Goal: Task Accomplishment & Management: Complete application form

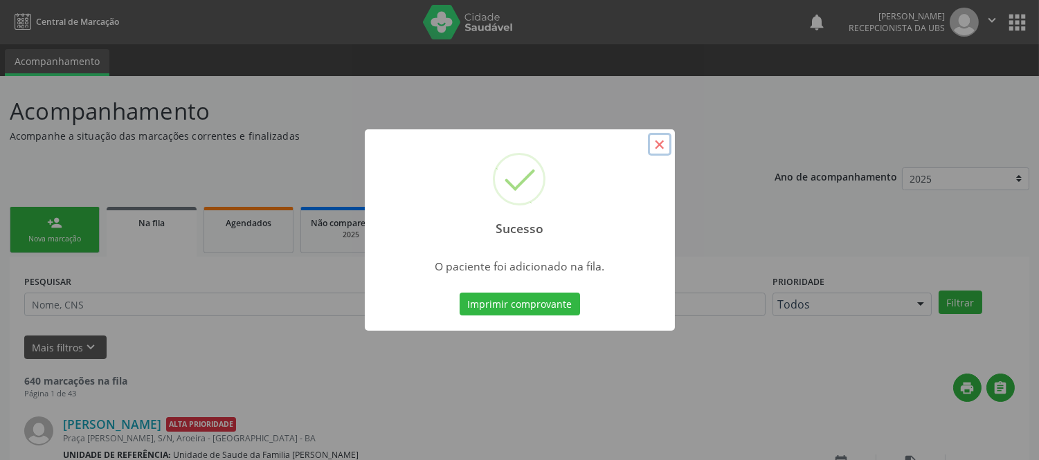
click at [666, 147] on button "×" at bounding box center [660, 145] width 24 height 24
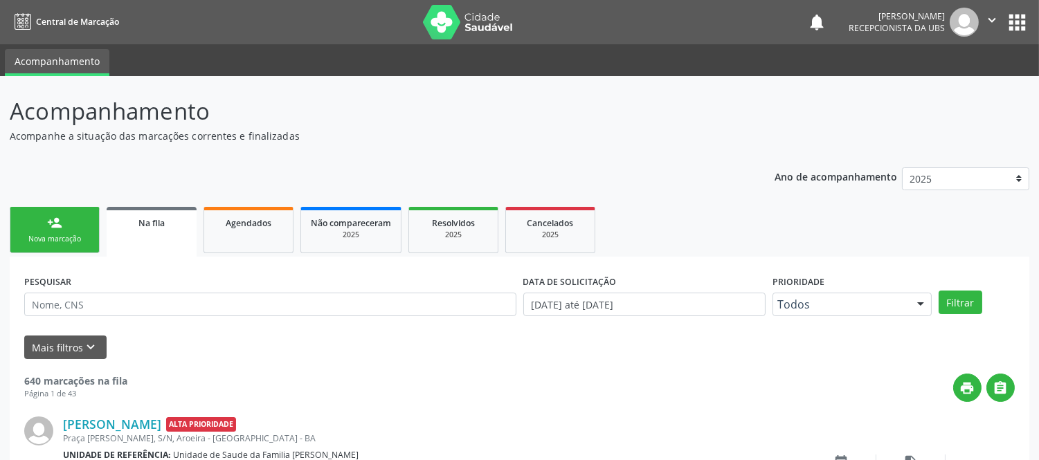
click at [55, 226] on div "person_add" at bounding box center [54, 222] width 15 height 15
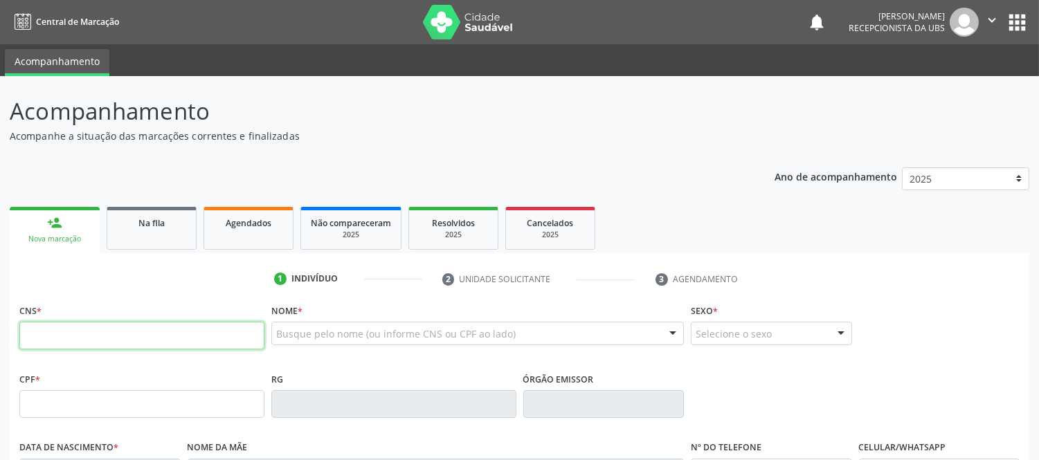
click at [160, 342] on input "text" at bounding box center [141, 336] width 245 height 28
type input "700 5079 4282 4160"
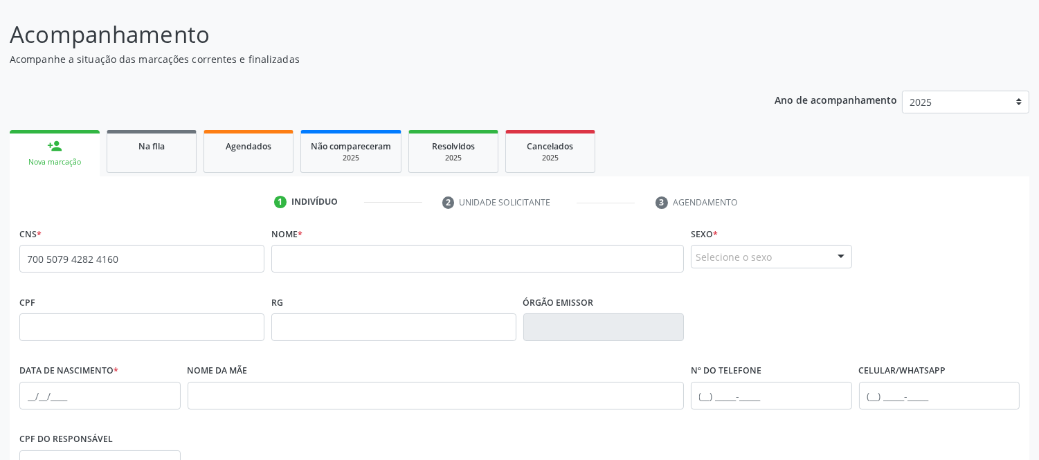
scroll to position [231, 0]
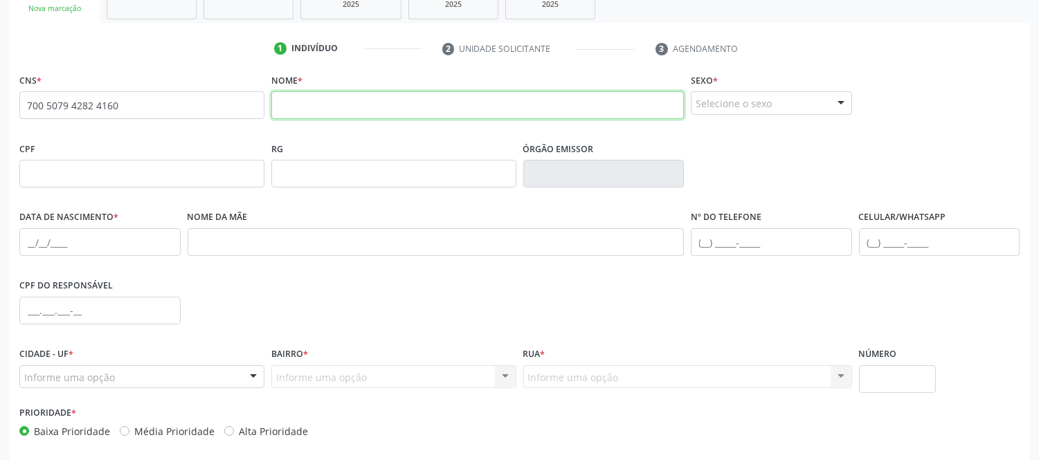
click at [410, 91] on input "text" at bounding box center [477, 105] width 413 height 28
type input "DAVINA GOMES DE SOUZA"
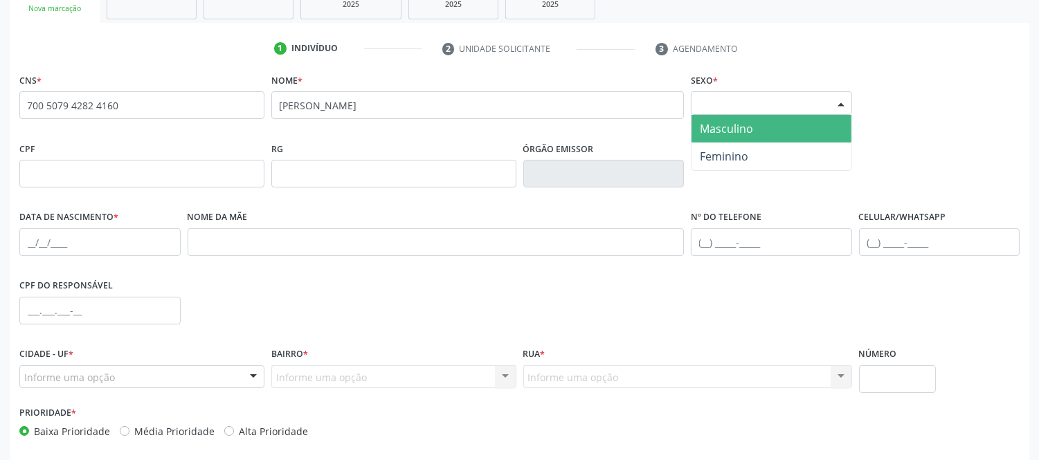
click at [840, 105] on div at bounding box center [841, 104] width 21 height 24
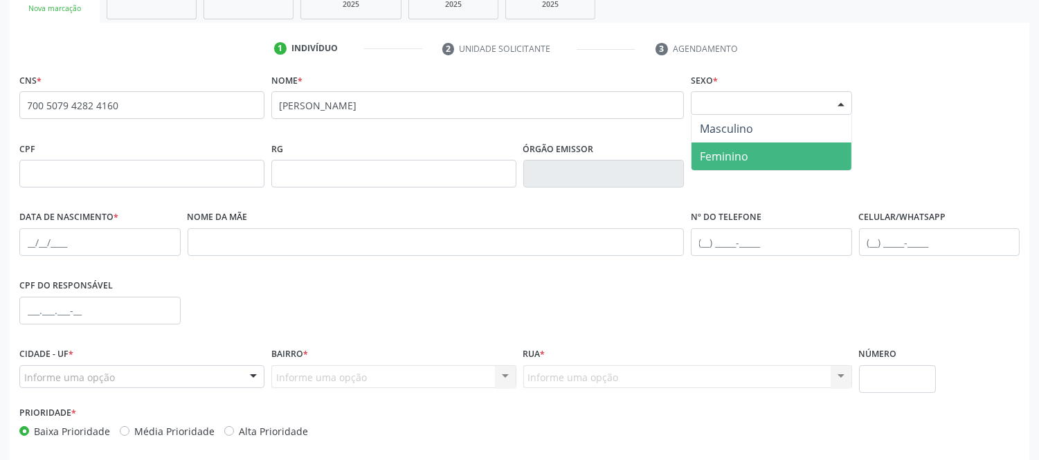
click at [743, 155] on span "Feminino" at bounding box center [724, 156] width 48 height 15
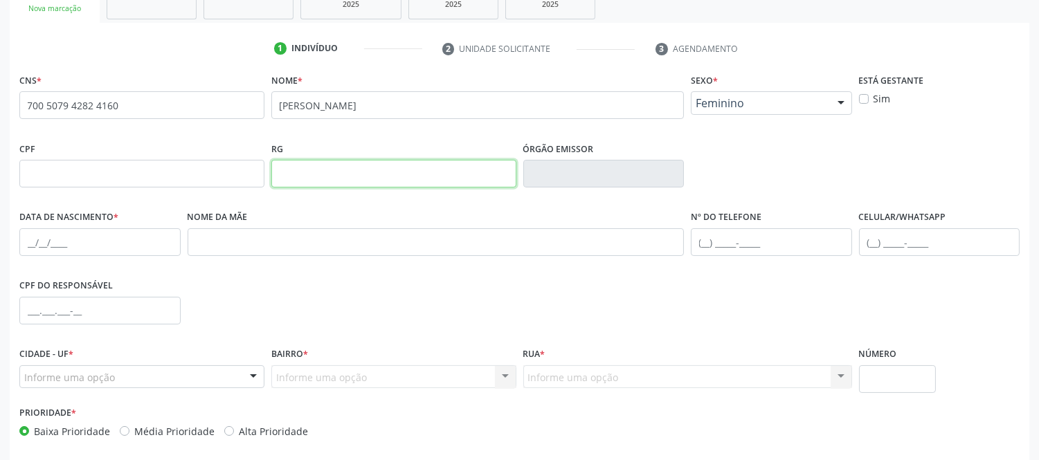
click at [404, 167] on input "text" at bounding box center [393, 174] width 245 height 28
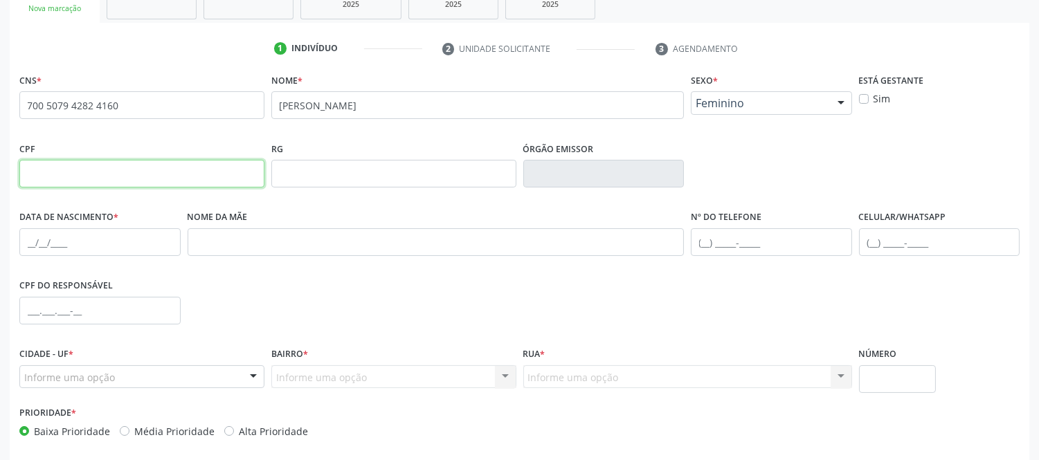
click at [177, 169] on input "text" at bounding box center [141, 174] width 245 height 28
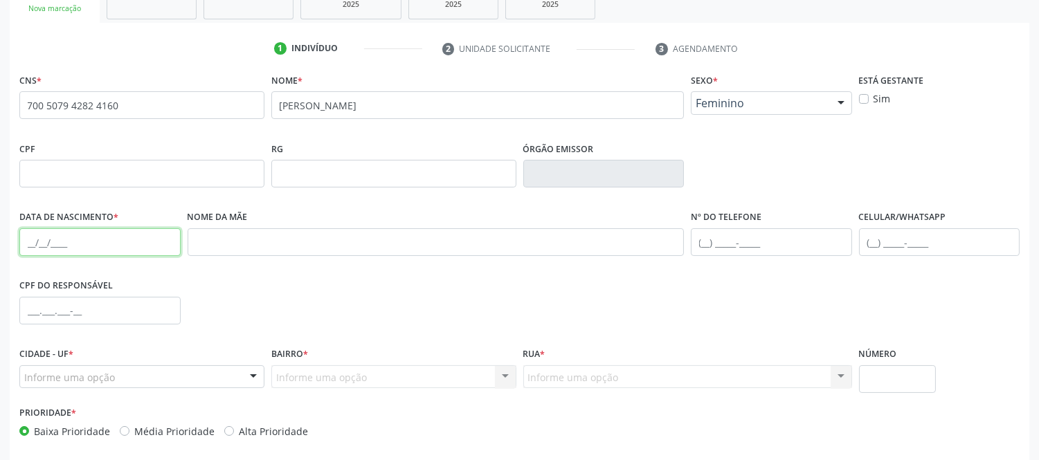
click at [129, 237] on input "text" at bounding box center [99, 242] width 161 height 28
type input "20/07/1945"
click at [197, 291] on div "CPF do responsável" at bounding box center [519, 309] width 1007 height 69
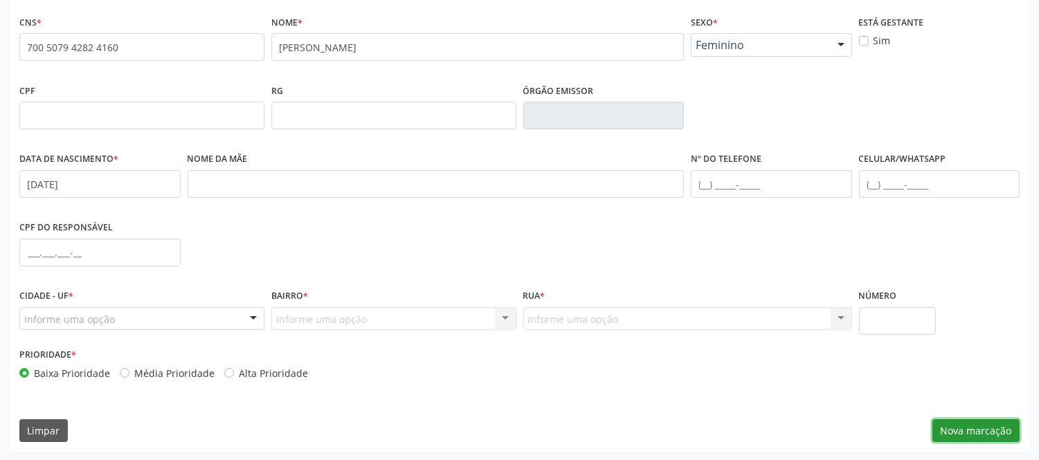
click at [977, 426] on button "Nova marcação" at bounding box center [975, 431] width 87 height 24
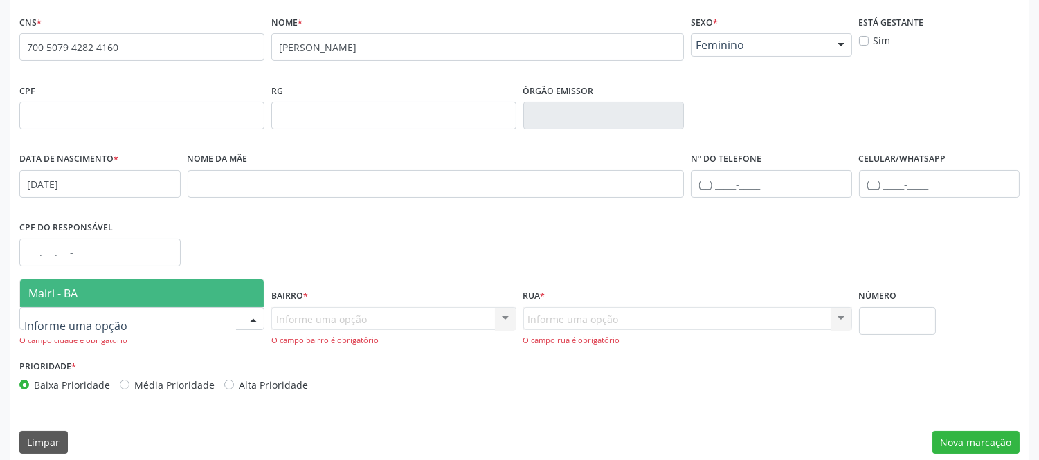
click at [201, 319] on div at bounding box center [141, 319] width 245 height 24
click at [106, 289] on span "Mairi - BA" at bounding box center [142, 294] width 244 height 28
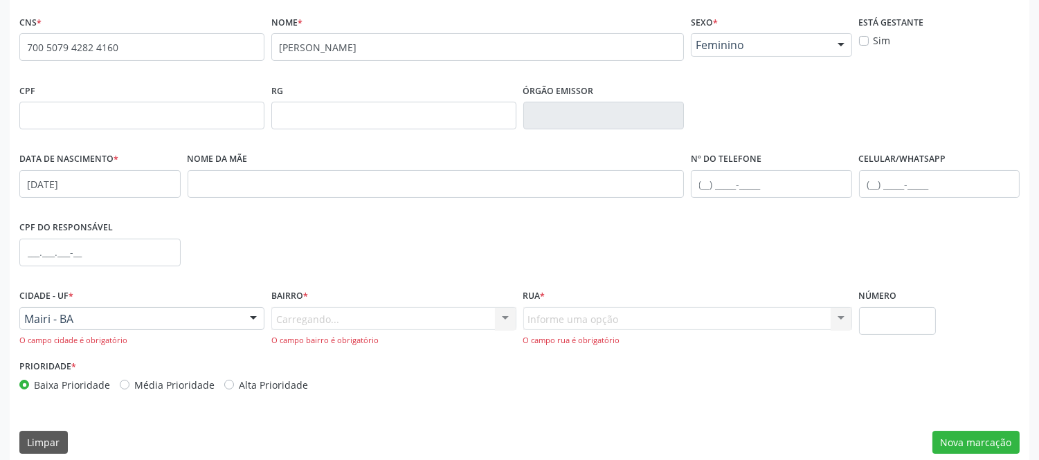
click at [326, 316] on div "Carregando... Nenhum resultado encontrado para: " " Nenhuma opção encontrada. D…" at bounding box center [393, 326] width 245 height 39
click at [552, 323] on div "Informe uma opção Nenhum resultado encontrado para: " " Nenhuma opção encontrad…" at bounding box center [687, 326] width 329 height 39
click at [561, 314] on div "Informe uma opção Nenhum resultado encontrado para: " " Nenhuma opção encontrad…" at bounding box center [687, 326] width 329 height 39
click at [343, 326] on div "Carregando... Nenhum resultado encontrado para: " " Nenhuma opção encontrada. D…" at bounding box center [393, 326] width 245 height 39
click at [984, 433] on button "Nova marcação" at bounding box center [975, 443] width 87 height 24
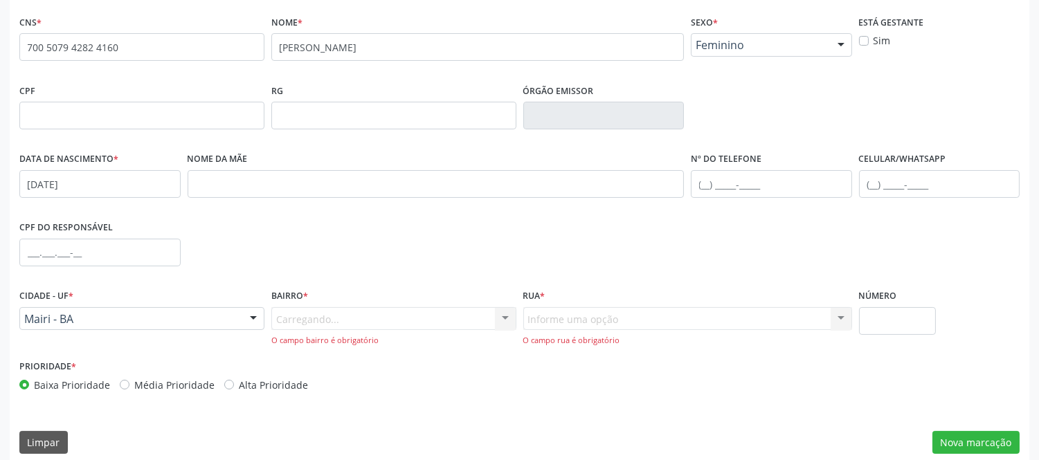
click at [346, 309] on div "Carregando... Nenhum resultado encontrado para: " " Nenhuma opção encontrada. D…" at bounding box center [393, 326] width 245 height 39
click at [447, 323] on div "Informe uma opção" at bounding box center [393, 319] width 245 height 24
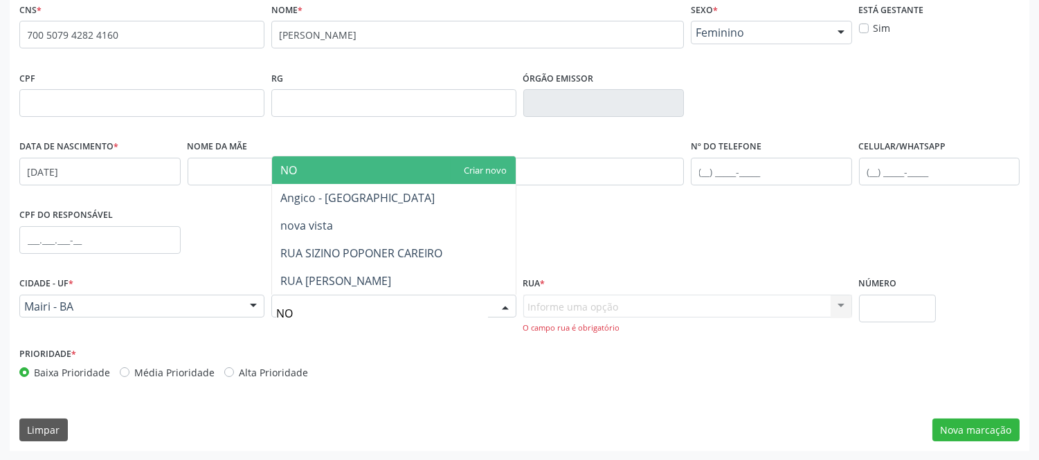
scroll to position [0, 0]
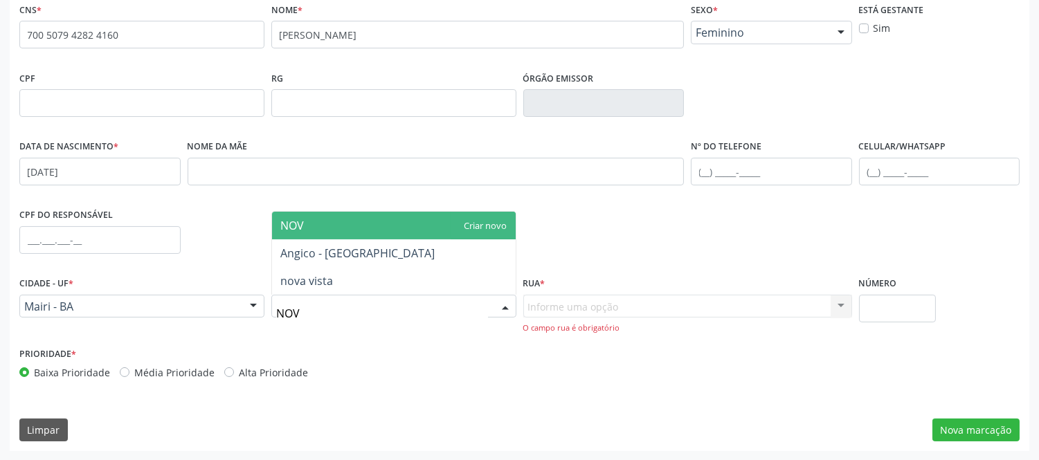
type input "NO"
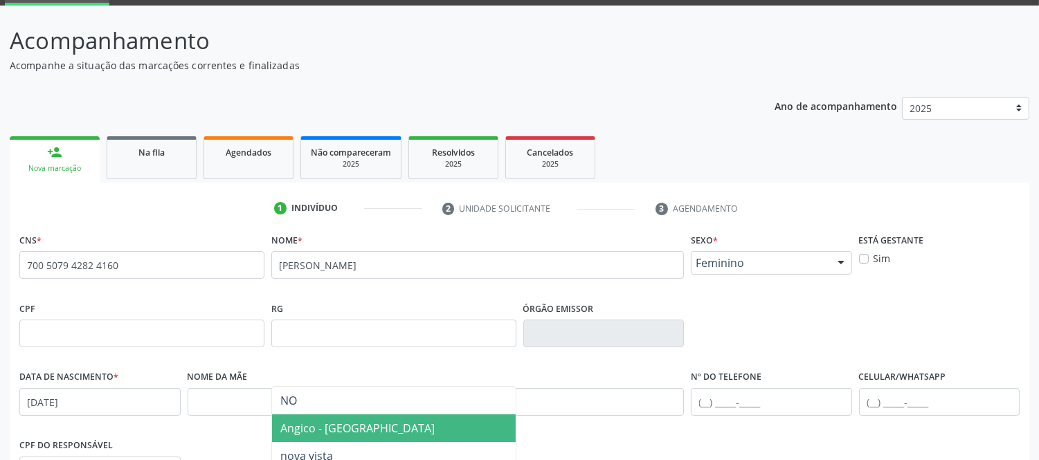
scroll to position [224, 0]
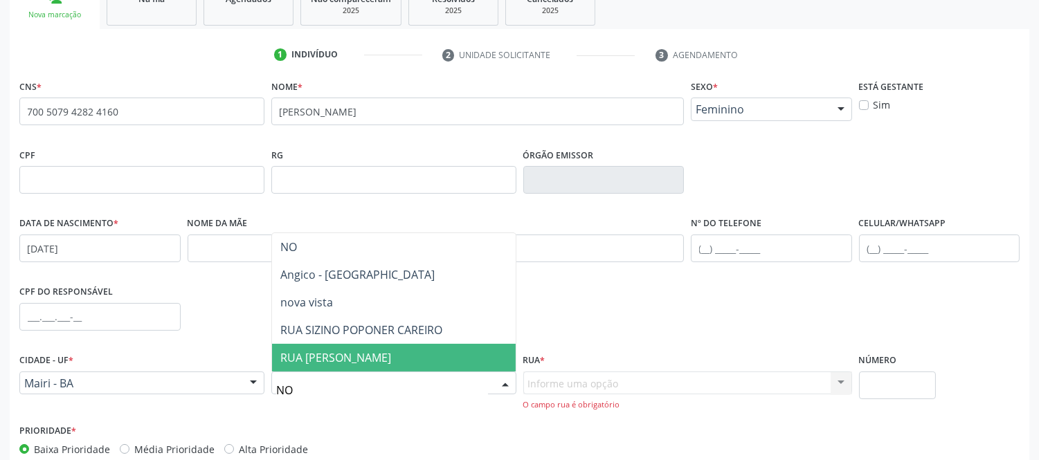
click at [396, 390] on input "NO" at bounding box center [382, 391] width 212 height 28
click at [396, 389] on input "NO" at bounding box center [382, 391] width 212 height 28
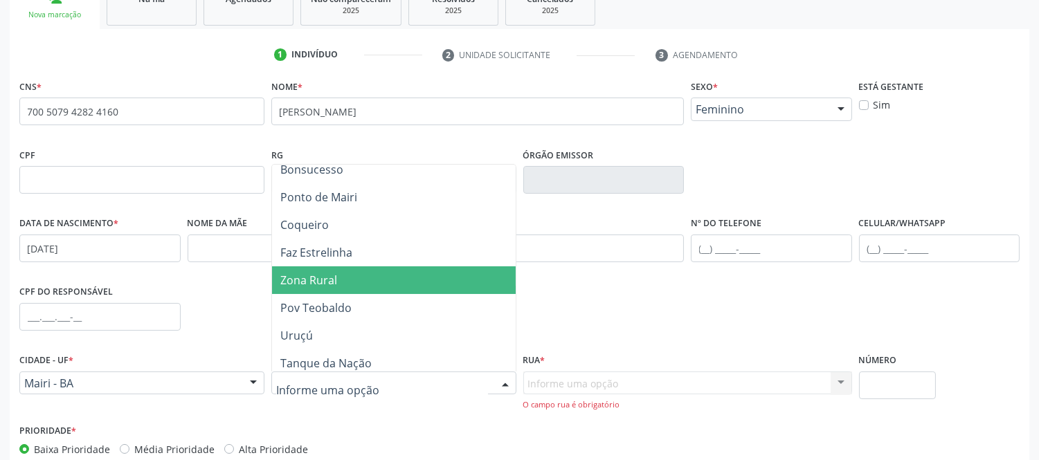
scroll to position [0, 0]
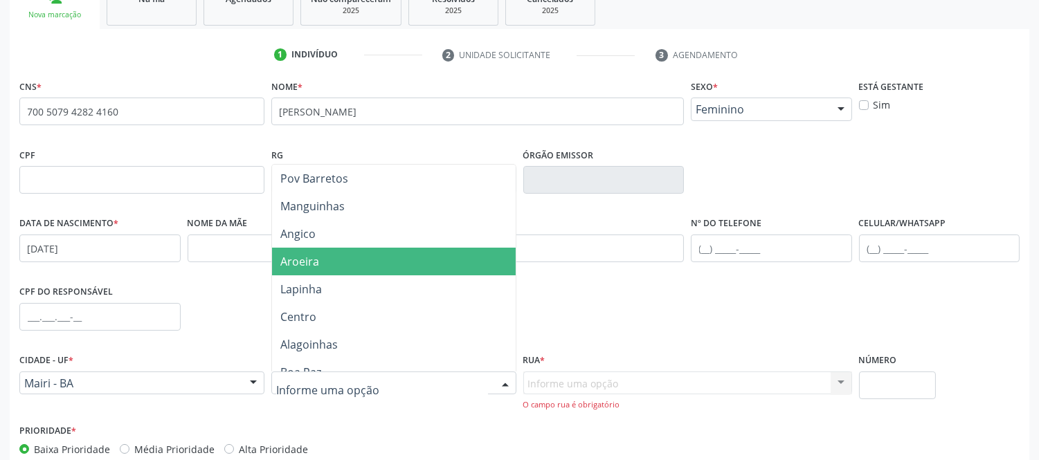
click at [324, 256] on span "Aroeira" at bounding box center [394, 262] width 244 height 28
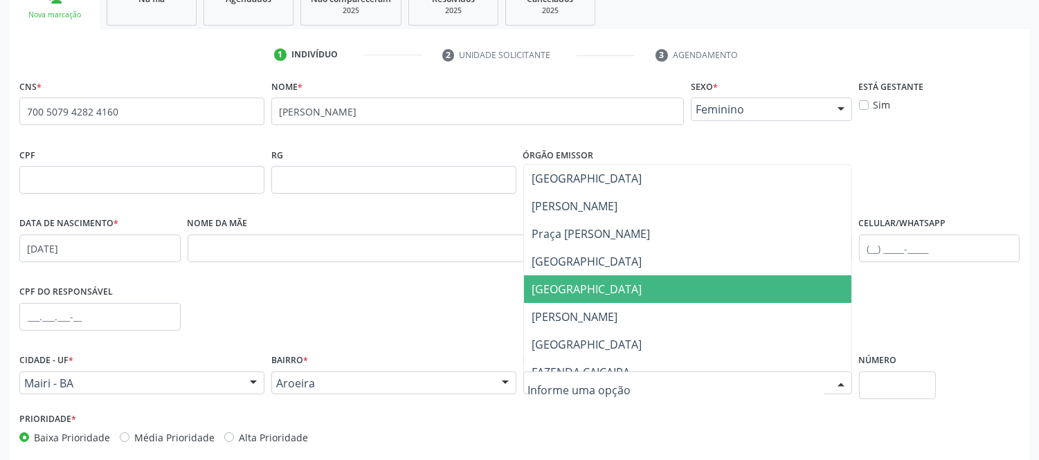
click at [597, 298] on span "Rua Nova" at bounding box center [687, 289] width 327 height 28
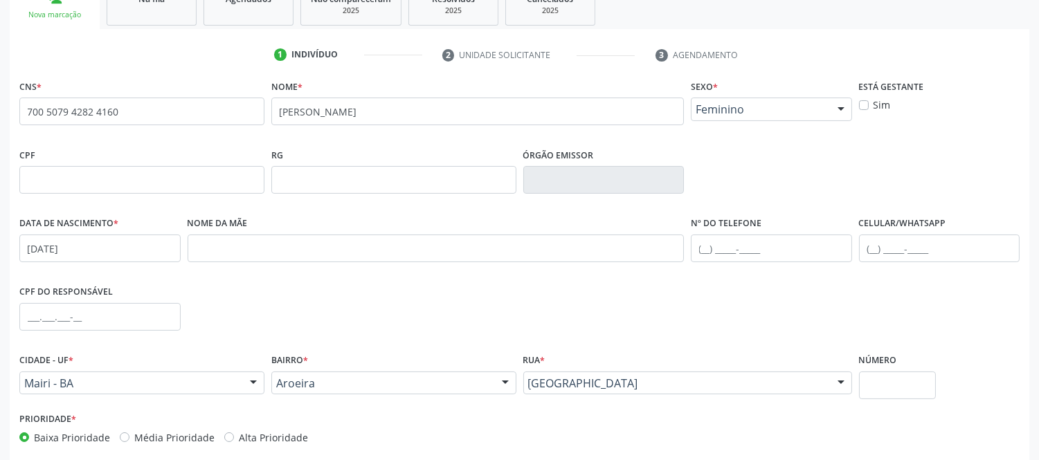
scroll to position [289, 0]
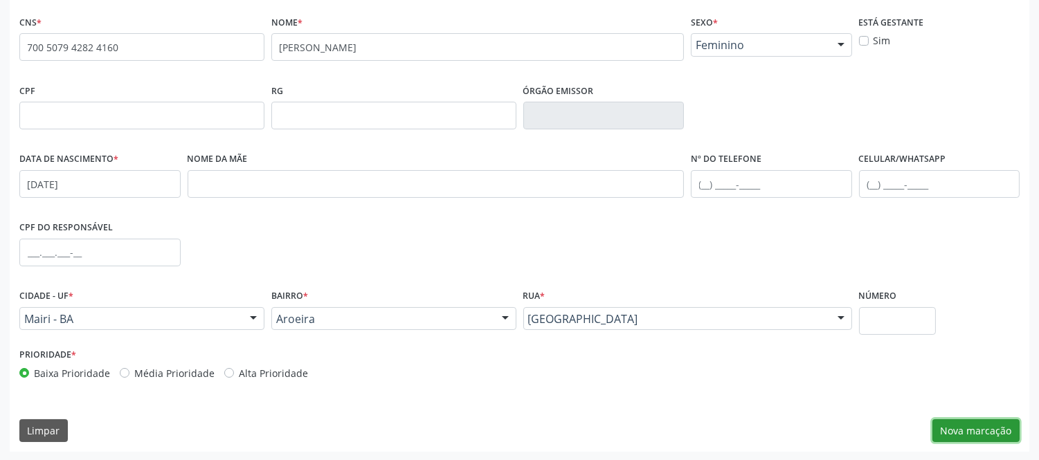
click at [964, 422] on button "Nova marcação" at bounding box center [975, 431] width 87 height 24
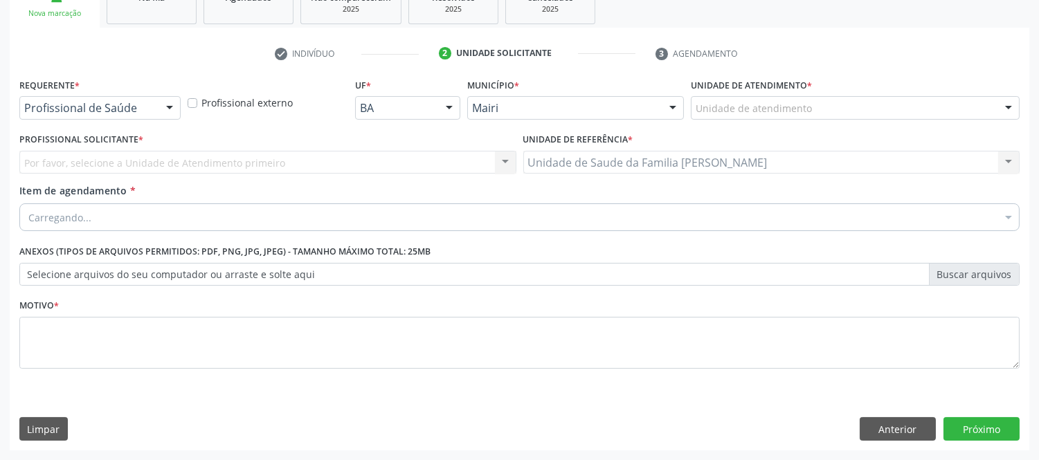
scroll to position [225, 0]
click at [964, 422] on button "Próximo" at bounding box center [981, 430] width 76 height 24
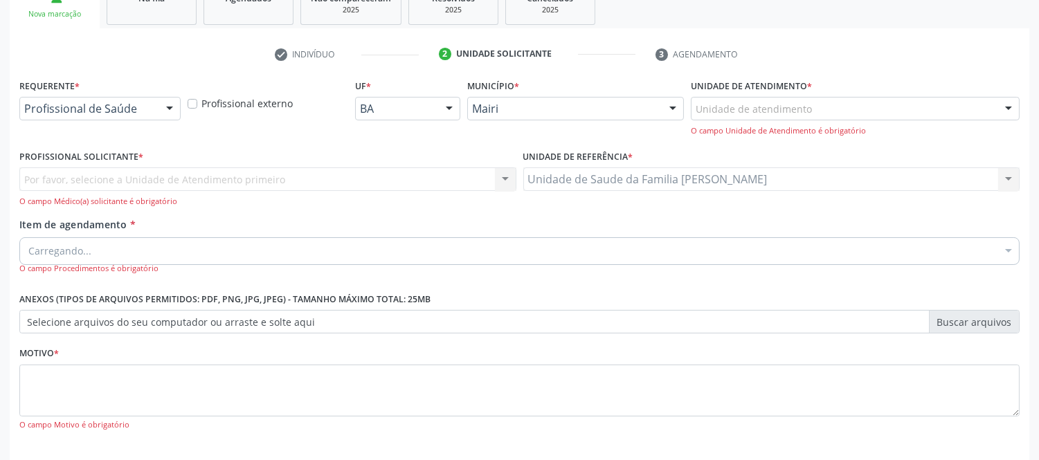
click at [116, 171] on div "Por favor, selecione a Unidade de Atendimento primeiro Nenhum resultado encontr…" at bounding box center [267, 187] width 497 height 39
click at [1009, 109] on div at bounding box center [1008, 110] width 21 height 24
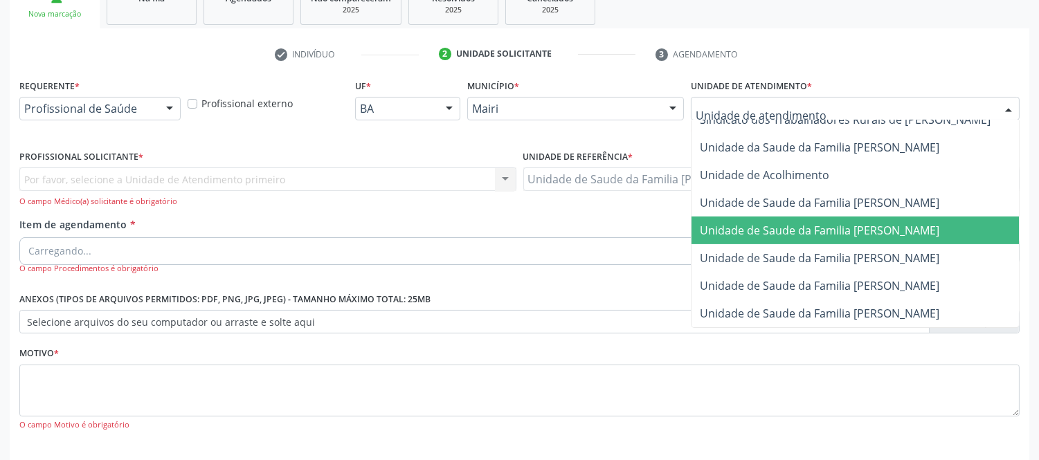
scroll to position [286, 0]
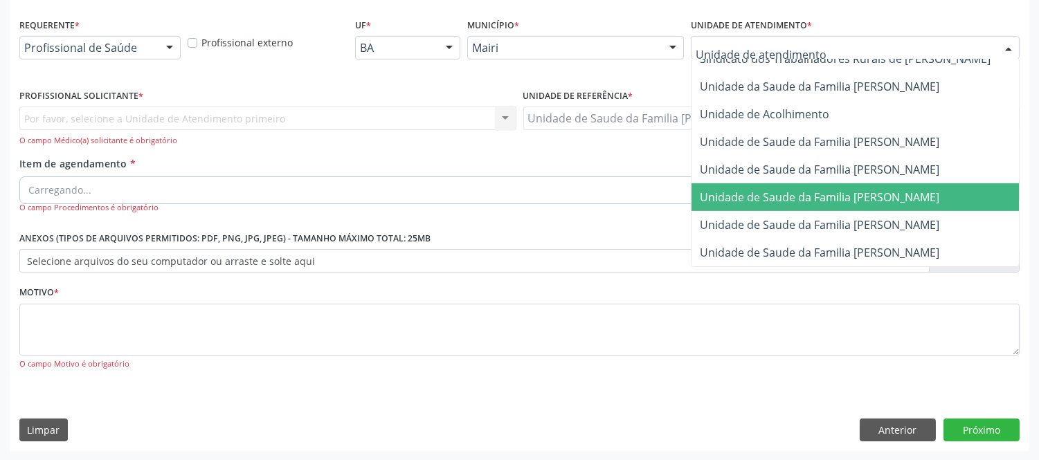
click at [901, 190] on span "Unidade de Saude da Familia [PERSON_NAME]" at bounding box center [820, 197] width 240 height 15
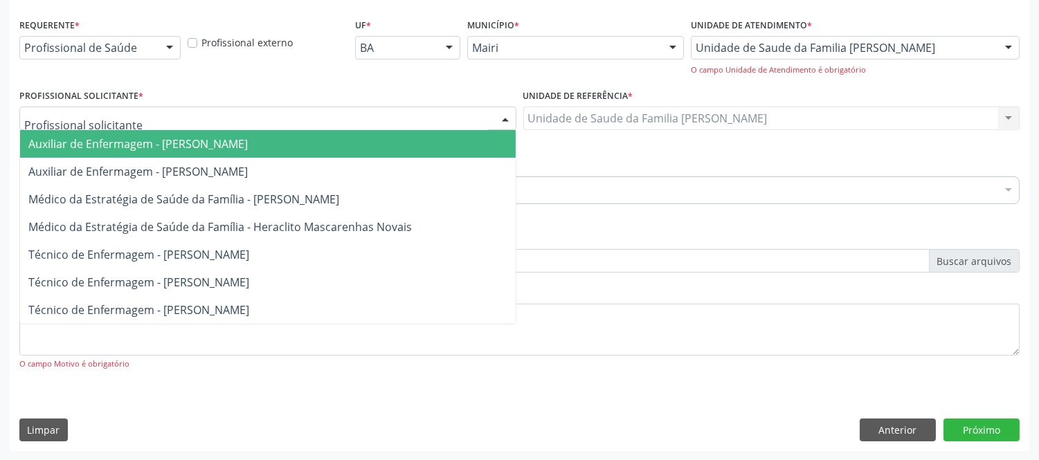
click at [399, 120] on div at bounding box center [267, 119] width 497 height 24
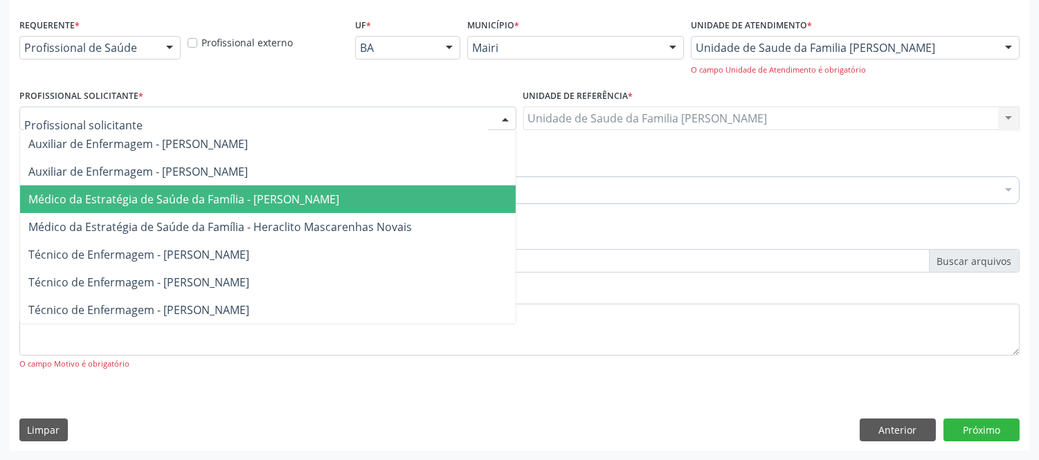
click at [307, 195] on span "Médico da Estratégia de Saúde da Família - [PERSON_NAME]" at bounding box center [183, 199] width 311 height 15
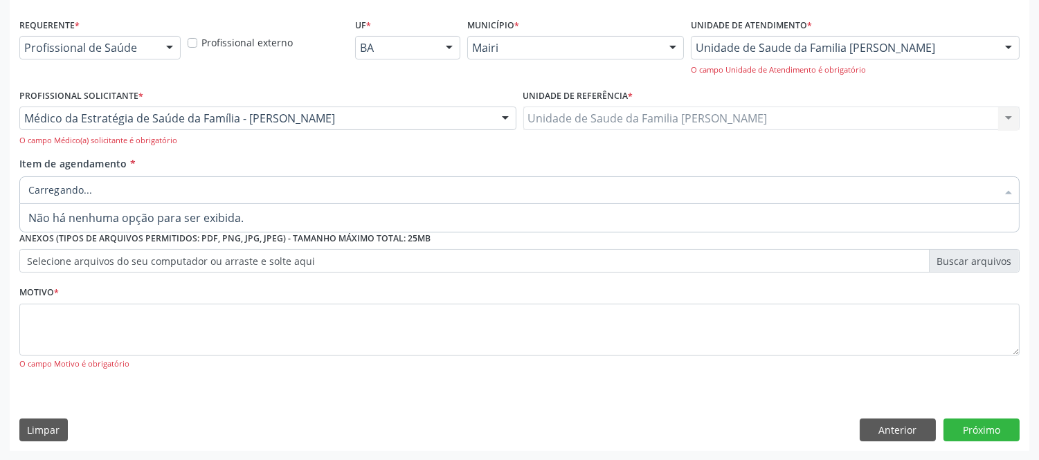
click at [153, 179] on div at bounding box center [519, 191] width 1000 height 28
click at [557, 191] on input "Item de agendamento *" at bounding box center [512, 191] width 968 height 28
type input "#"
click at [176, 186] on input "#" at bounding box center [512, 191] width 968 height 28
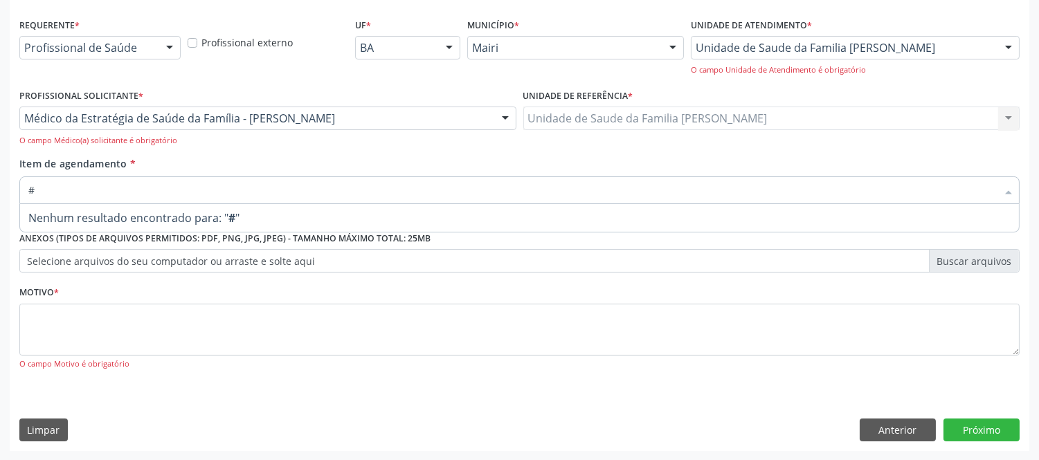
click at [176, 186] on input "#" at bounding box center [512, 191] width 968 height 28
click at [287, 195] on input "Item de agendamento *" at bounding box center [512, 191] width 968 height 28
click at [167, 182] on div "Buscar por procedimentos" at bounding box center [519, 191] width 1000 height 28
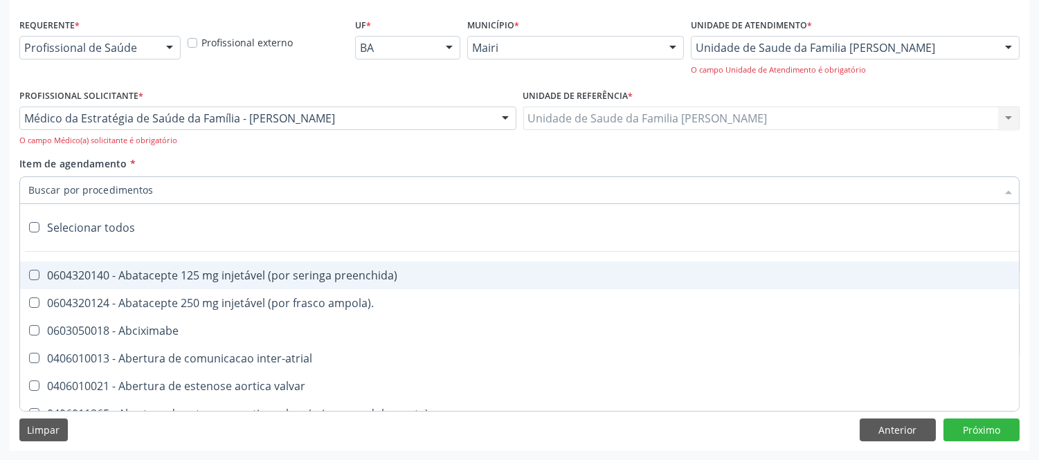
type input "#"
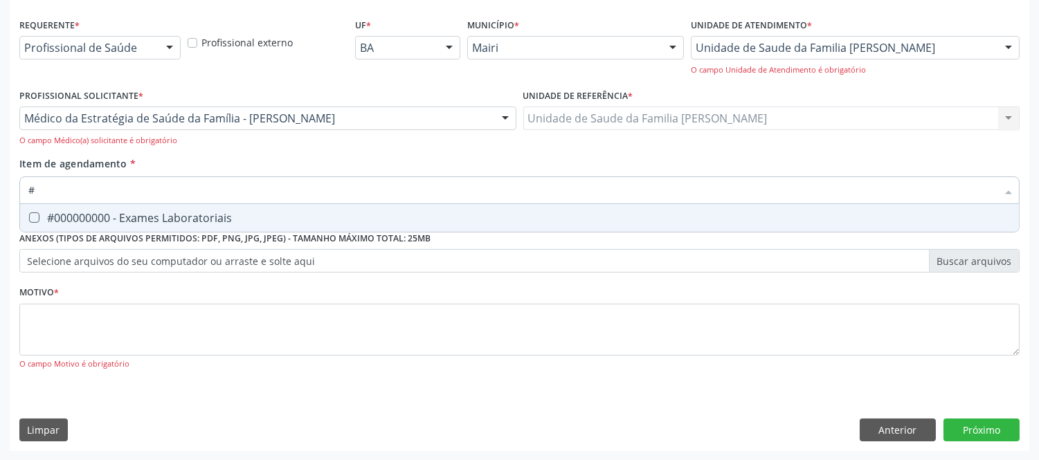
click at [170, 218] on div "#000000000 - Exames Laboratoriais" at bounding box center [519, 218] width 982 height 11
checkbox Laboratoriais "true"
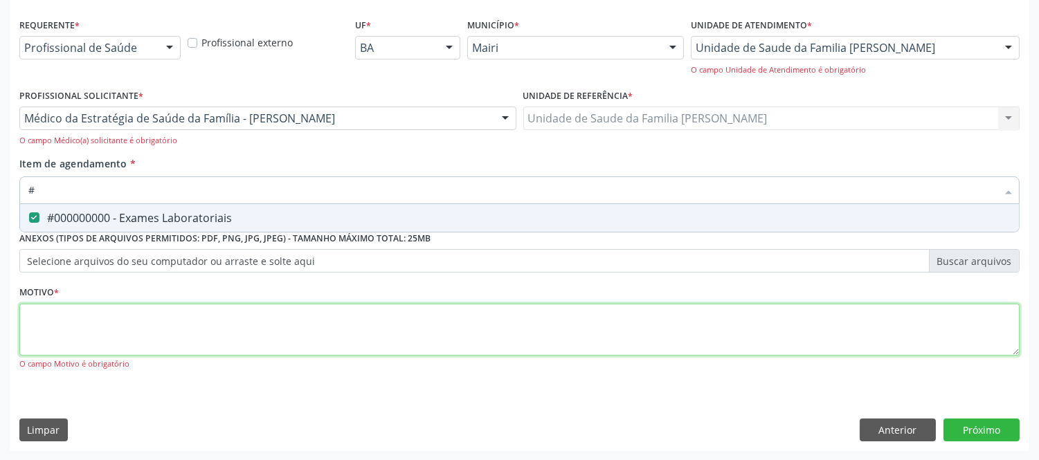
click at [213, 337] on div "Requerente * Profissional de Saúde Profissional de Saúde Paciente Nenhum result…" at bounding box center [519, 202] width 1000 height 374
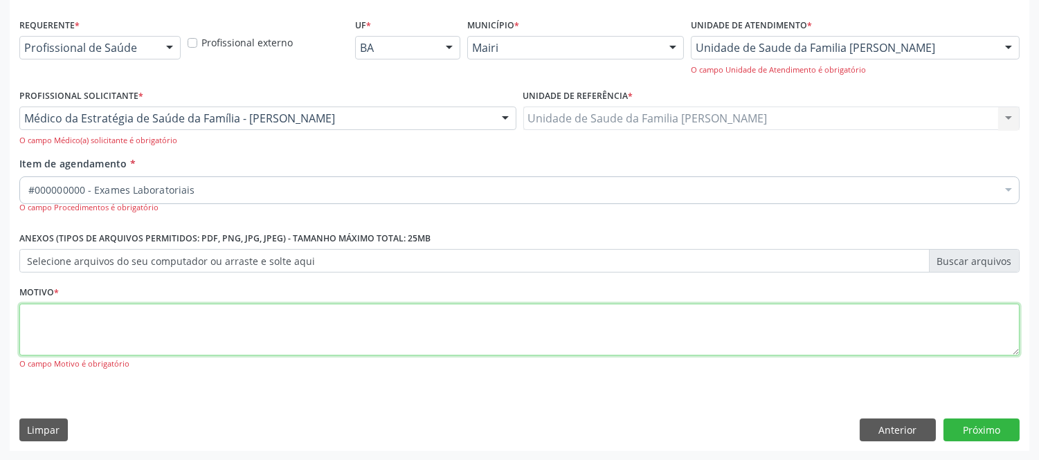
click at [213, 337] on textarea at bounding box center [519, 330] width 1000 height 53
type textarea "AVALIAÇAO"
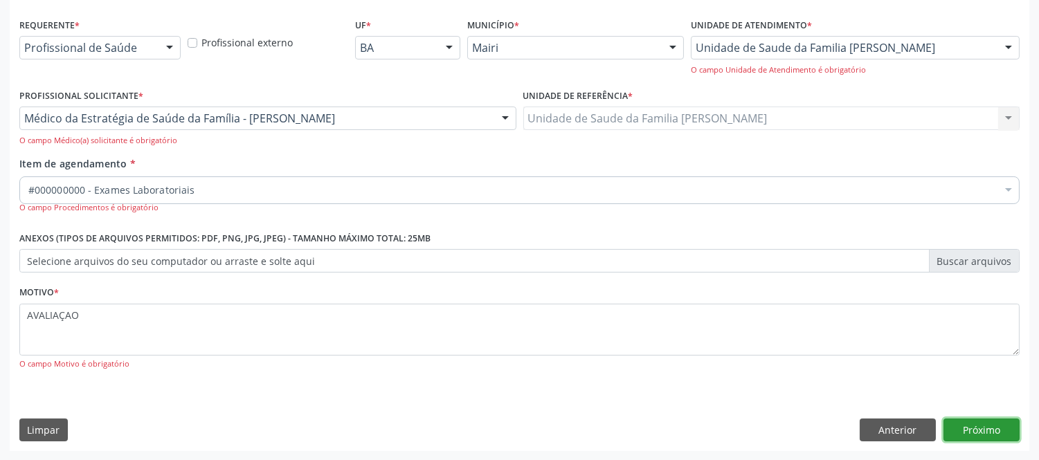
click at [1015, 435] on button "Próximo" at bounding box center [981, 431] width 76 height 24
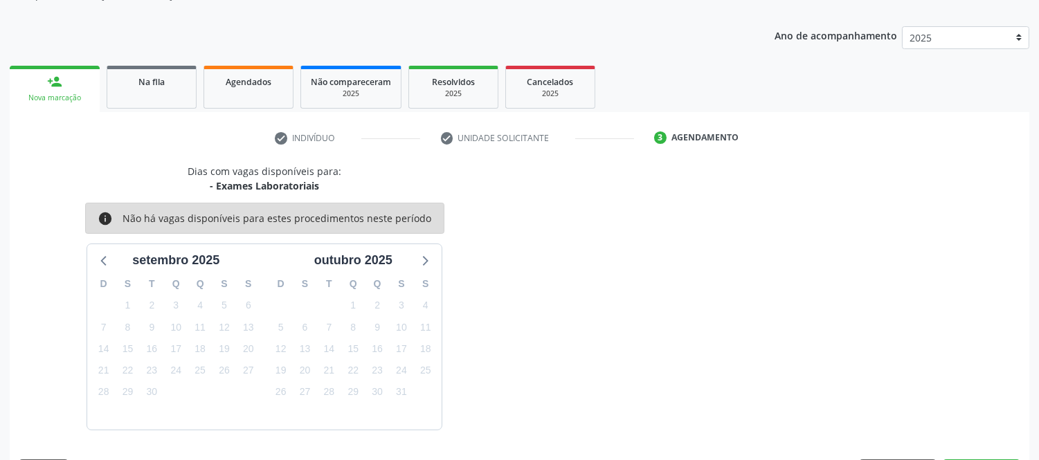
scroll to position [182, 0]
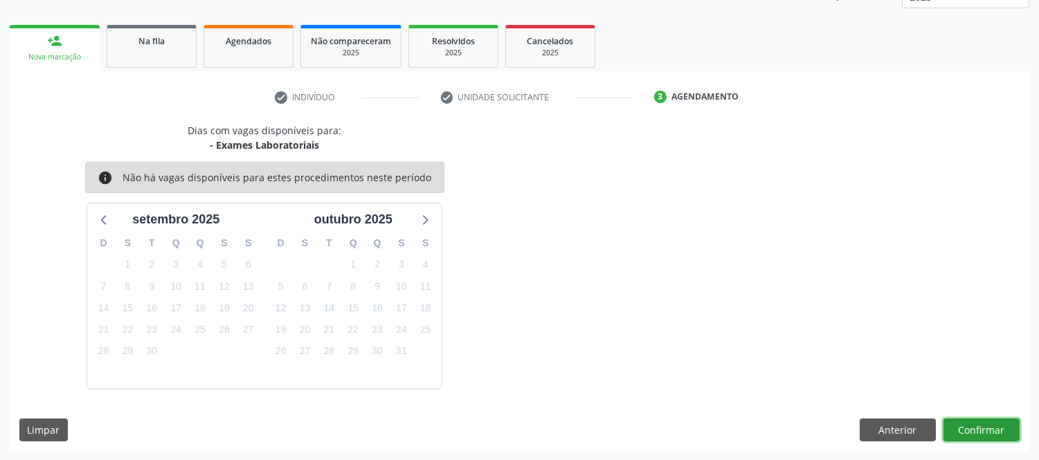
click at [1015, 435] on button "Confirmar" at bounding box center [981, 431] width 76 height 24
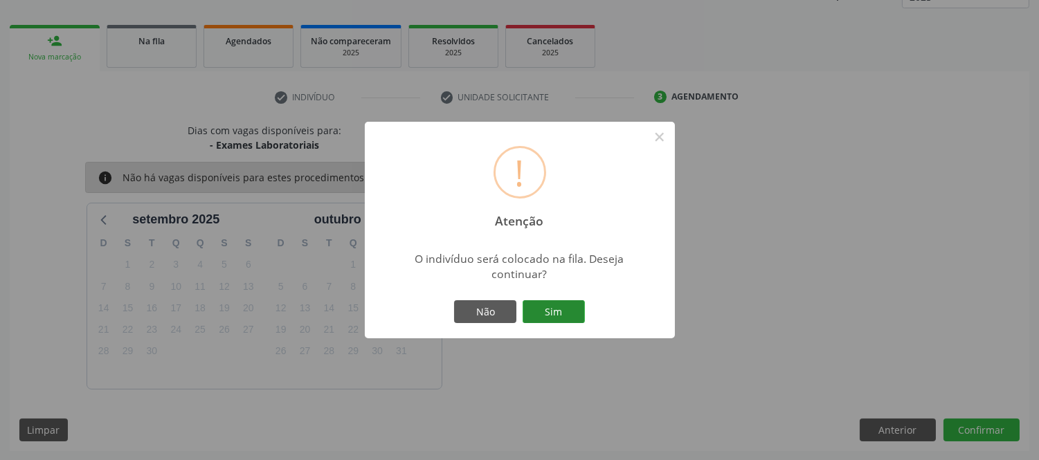
click at [566, 310] on button "Sim" at bounding box center [554, 312] width 62 height 24
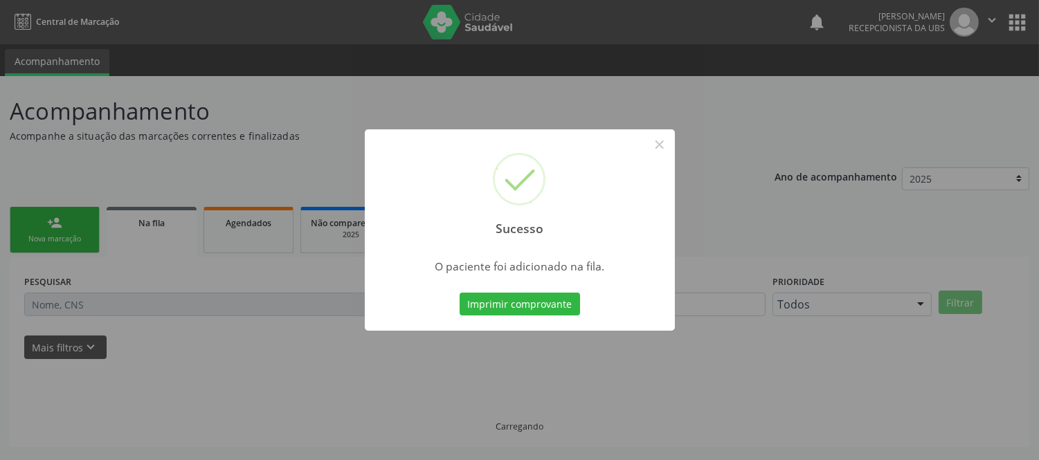
scroll to position [0, 0]
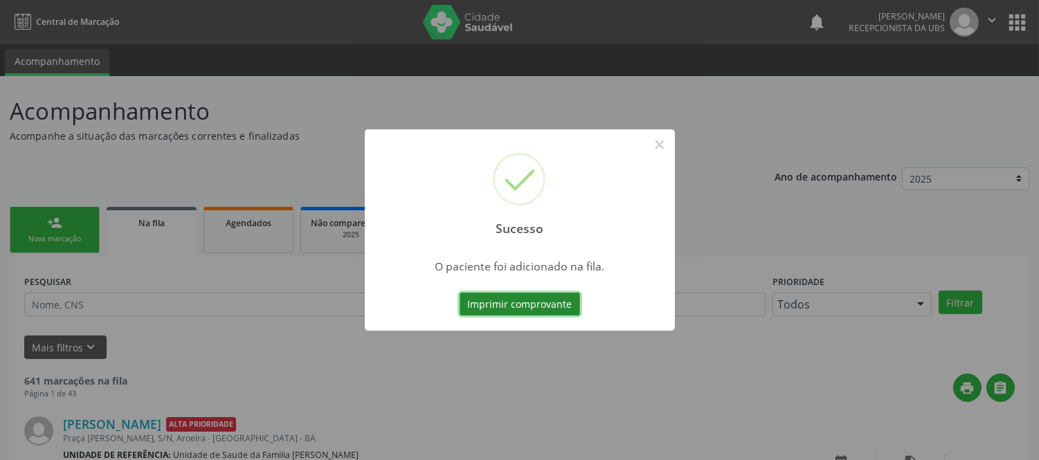
click at [523, 303] on button "Imprimir comprovante" at bounding box center [520, 305] width 120 height 24
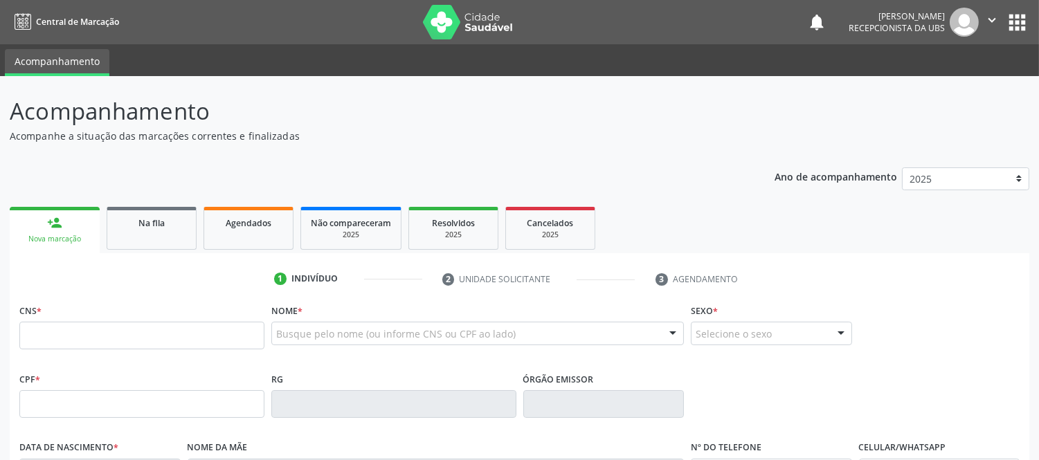
click at [65, 227] on link "person_add Nova marcação" at bounding box center [55, 230] width 90 height 46
click at [75, 330] on input "text" at bounding box center [141, 336] width 245 height 28
type input "704 3075 4506 9794"
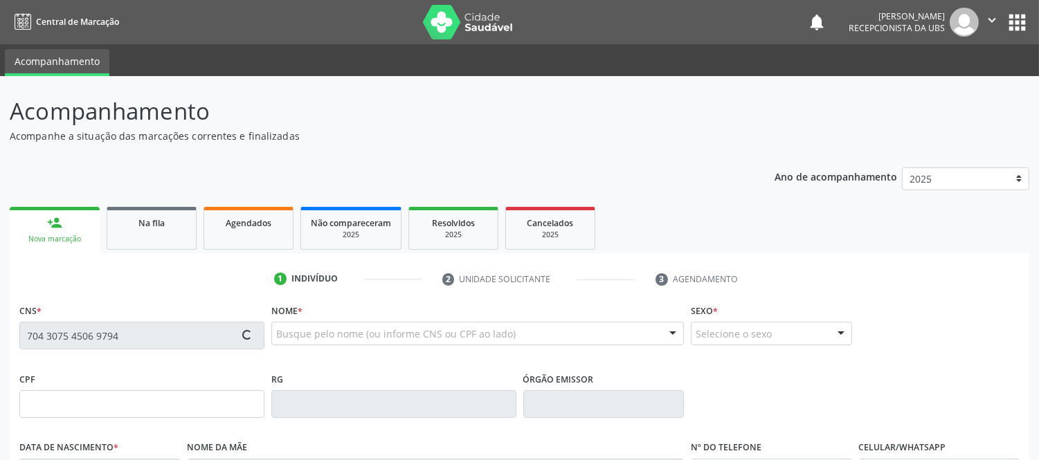
type input "020.929.195-80"
type input "[DATE]"
type input "[PERSON_NAME]"
type input "[PHONE_NUMBER]"
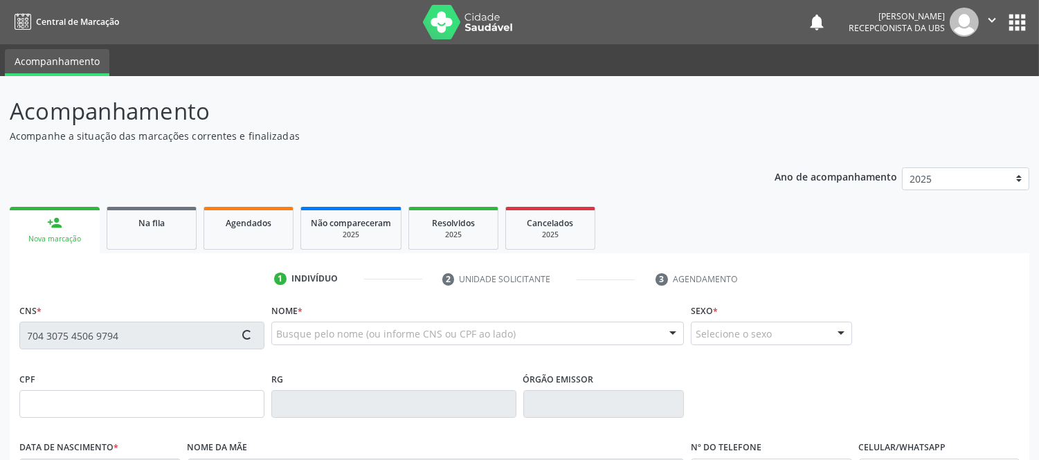
type input "616.533.811-91"
type input "S/N"
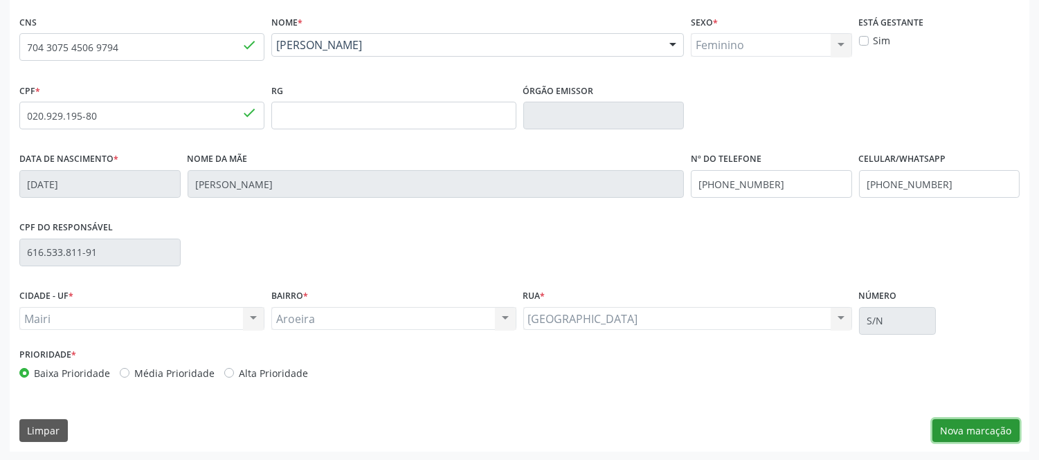
click at [1005, 427] on button "Nova marcação" at bounding box center [975, 431] width 87 height 24
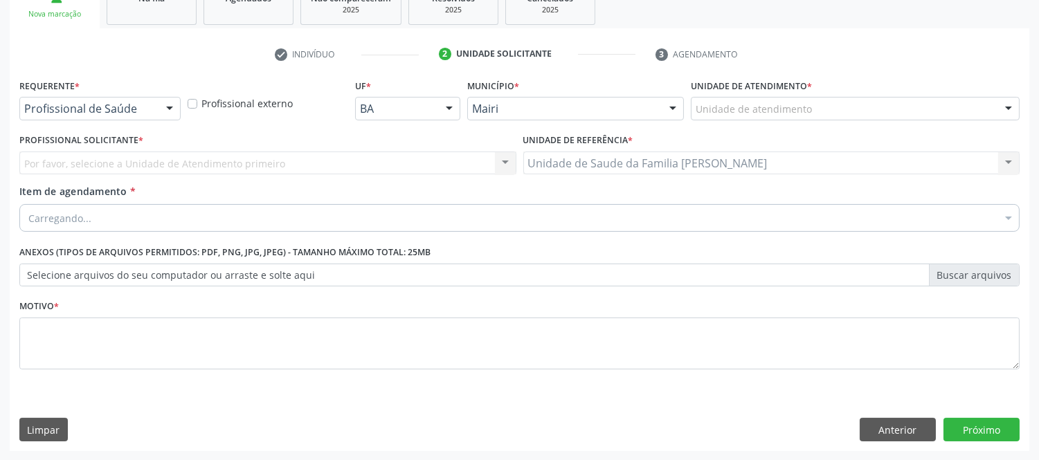
click at [1007, 105] on div at bounding box center [1008, 110] width 21 height 24
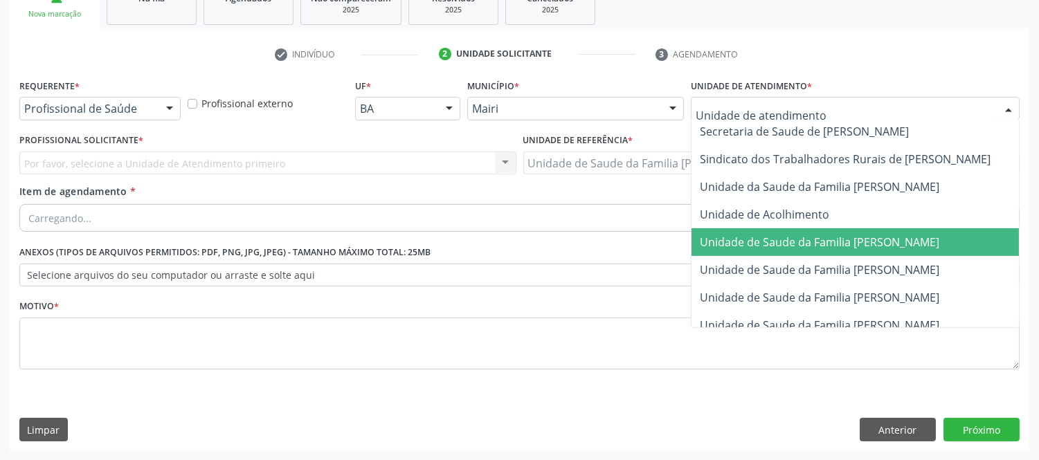
scroll to position [1050, 0]
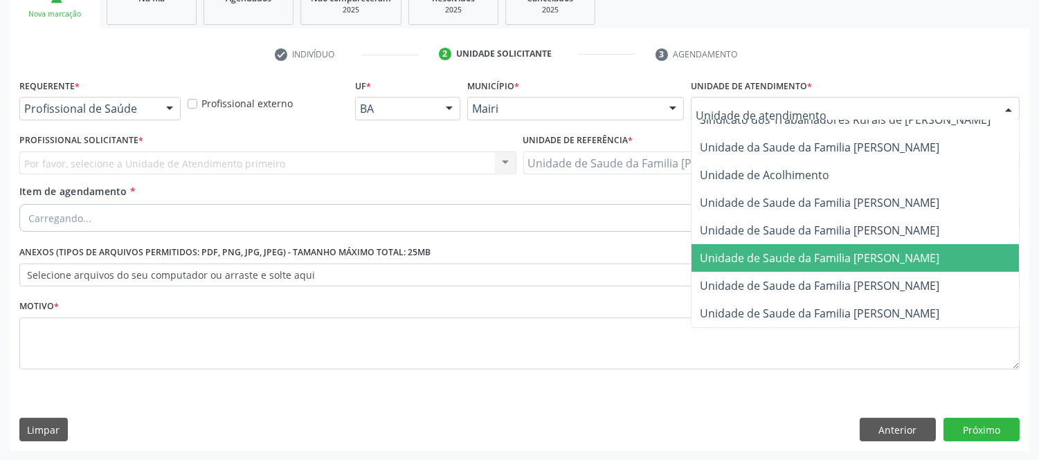
click at [879, 251] on span "Unidade de Saude da Familia [PERSON_NAME]" at bounding box center [820, 258] width 240 height 15
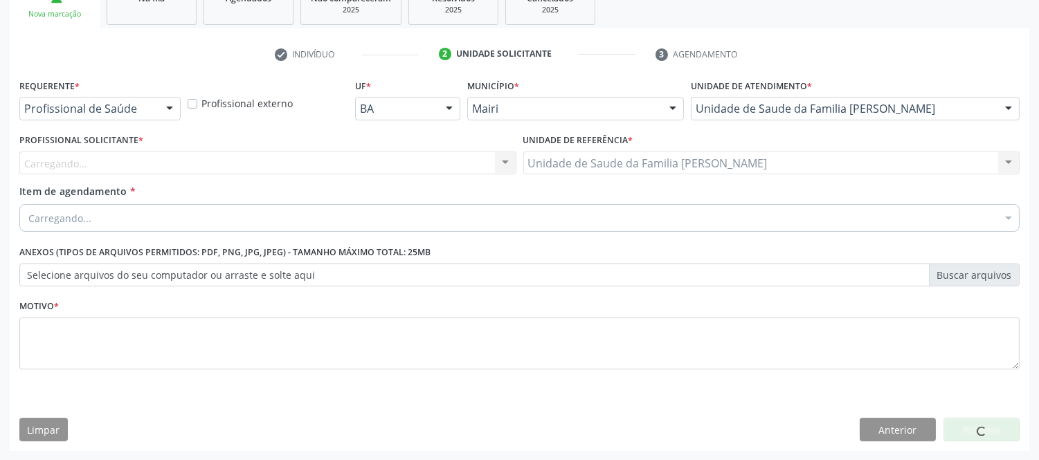
click at [46, 157] on div "Carregando... Nenhum resultado encontrado para: " " Não há nenhuma opção para s…" at bounding box center [267, 164] width 497 height 24
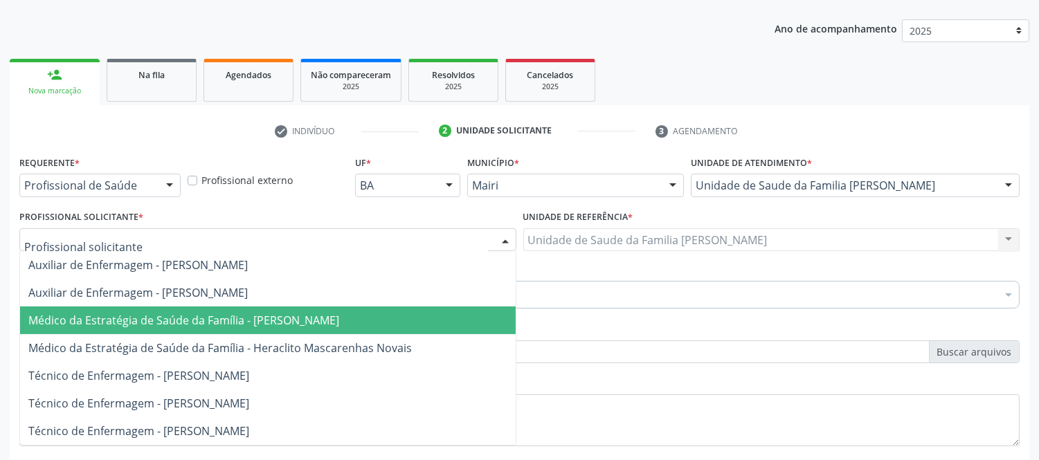
scroll to position [225, 0]
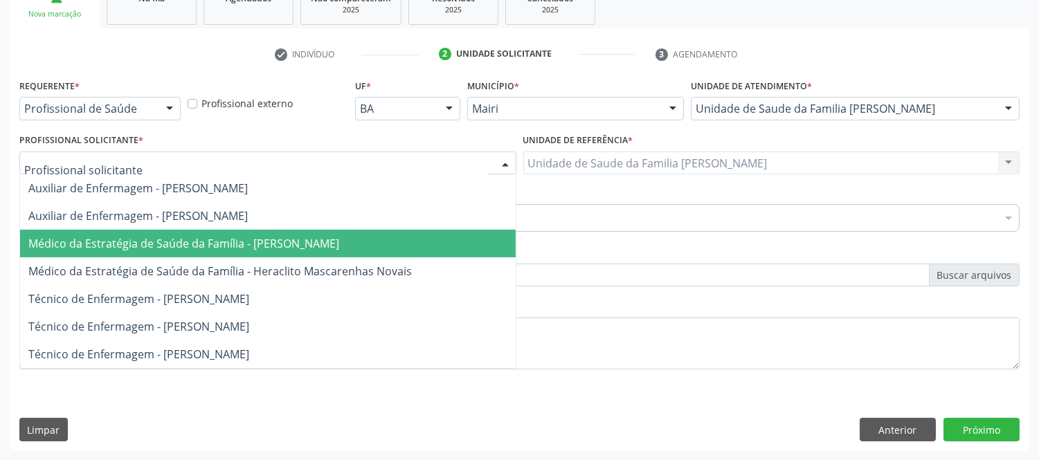
click at [318, 246] on span "Médico da Estratégia de Saúde da Família - [PERSON_NAME]" at bounding box center [183, 243] width 311 height 15
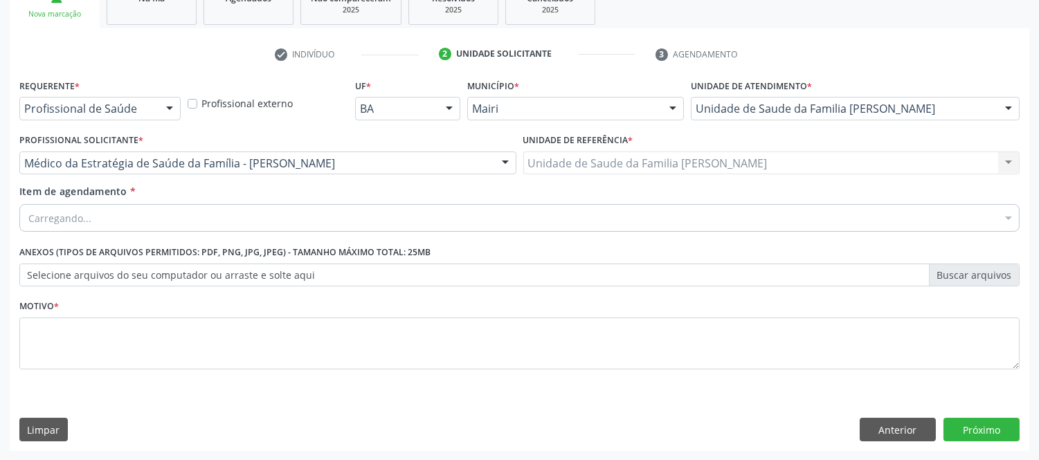
click at [208, 204] on div "Carregando..." at bounding box center [519, 218] width 1000 height 28
click at [181, 216] on input "Item de agendamento *" at bounding box center [512, 218] width 968 height 28
type input "#"
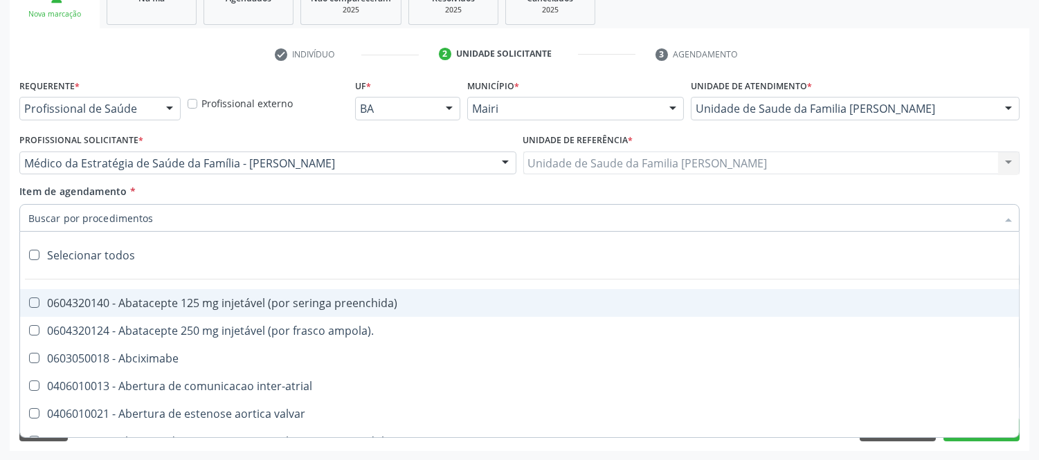
type input "#"
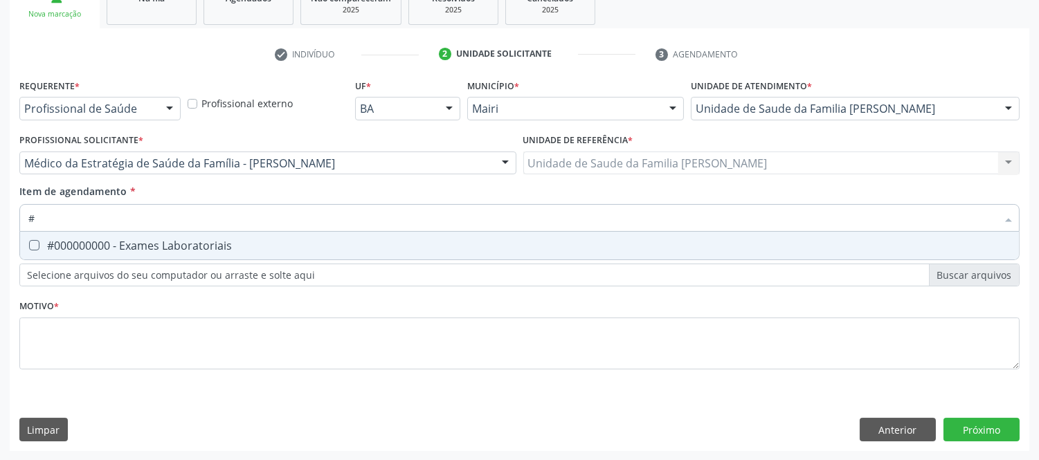
click at [170, 248] on div "#000000000 - Exames Laboratoriais" at bounding box center [519, 245] width 982 height 11
checkbox Laboratoriais "true"
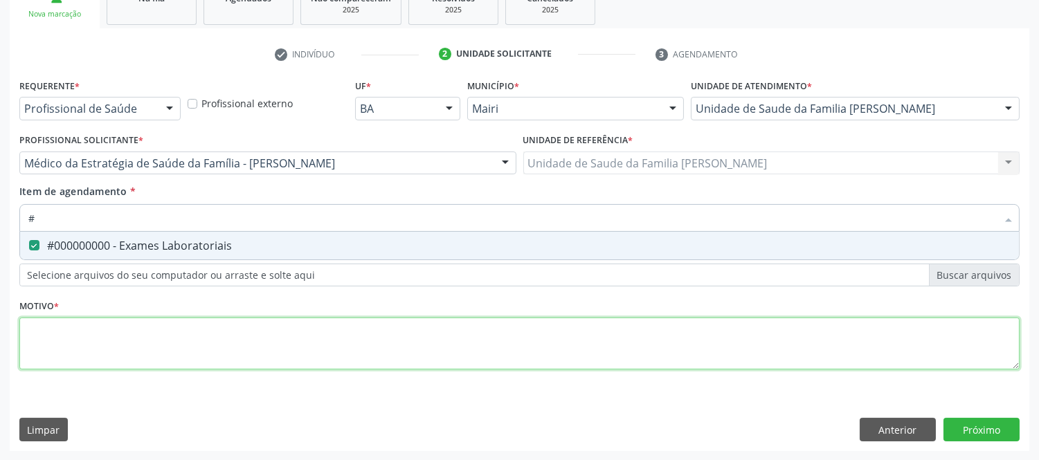
click at [191, 331] on div "Requerente * Profissional de Saúde Profissional de Saúde Paciente Nenhum result…" at bounding box center [519, 232] width 1000 height 314
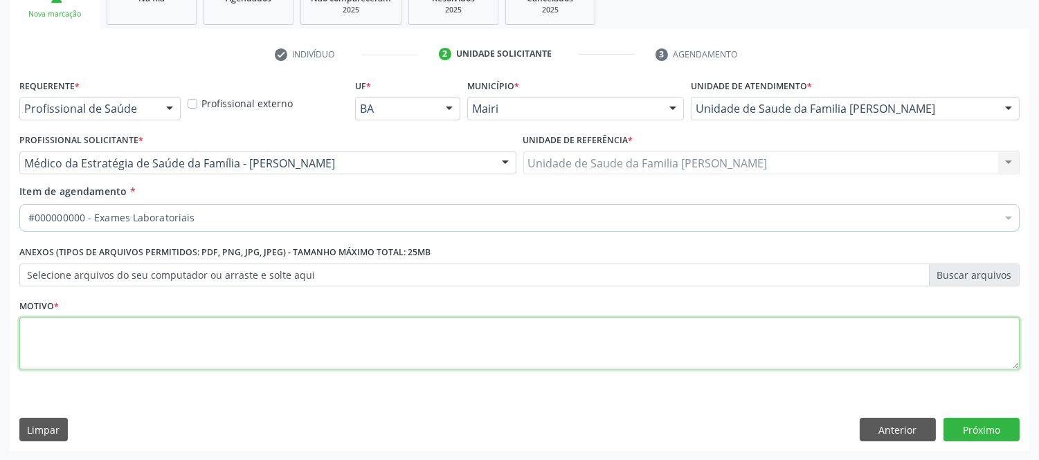
click at [191, 331] on span "#000000000 - Exames Laboratoriais" at bounding box center [561, 320] width 1082 height 28
click at [191, 331] on textarea at bounding box center [519, 344] width 1000 height 53
type textarea "avaliaçao"
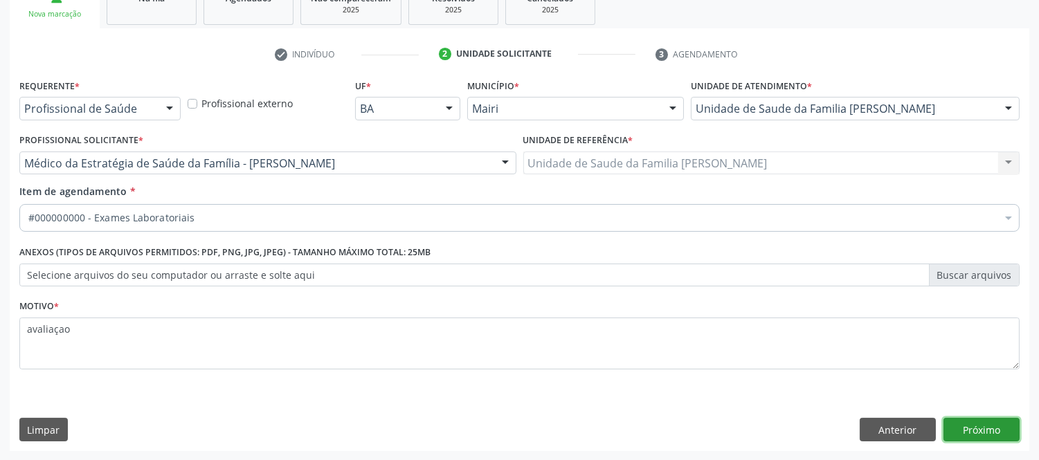
click at [979, 431] on button "Próximo" at bounding box center [981, 430] width 76 height 24
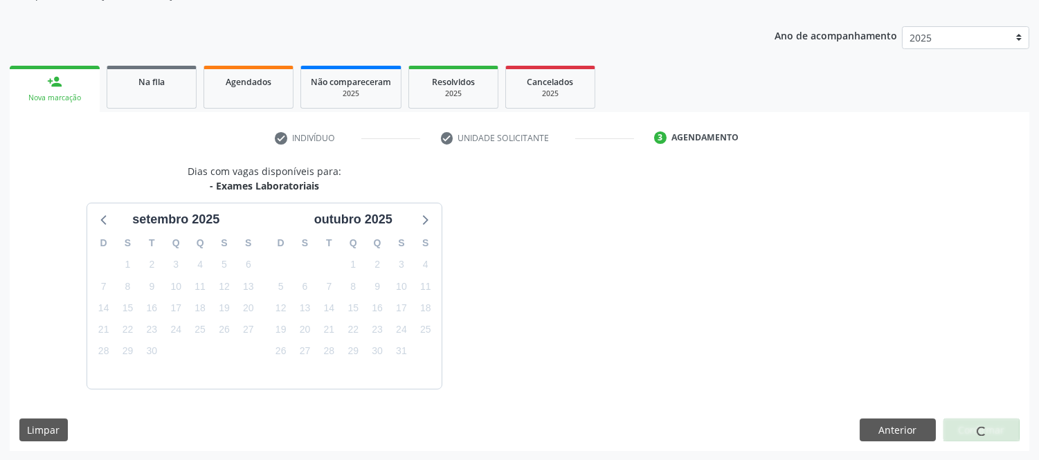
scroll to position [182, 0]
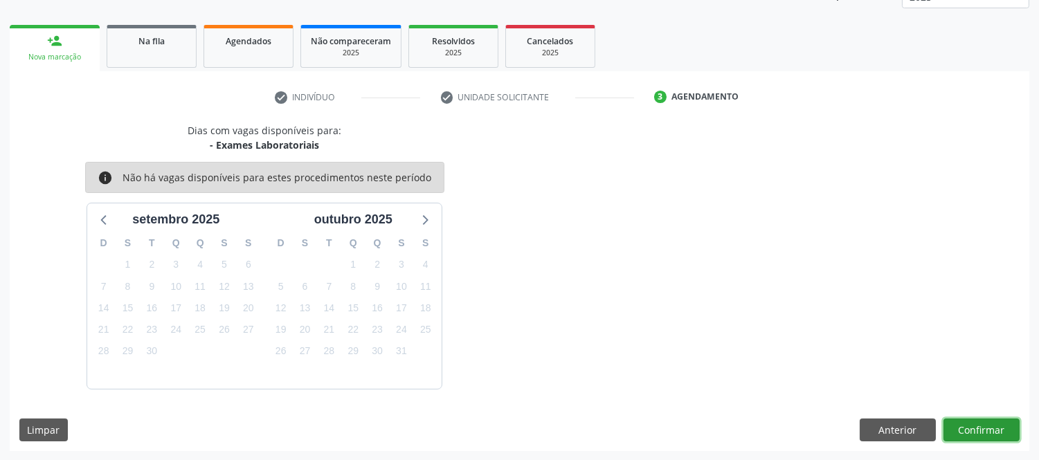
click at [980, 431] on button "Confirmar" at bounding box center [981, 431] width 76 height 24
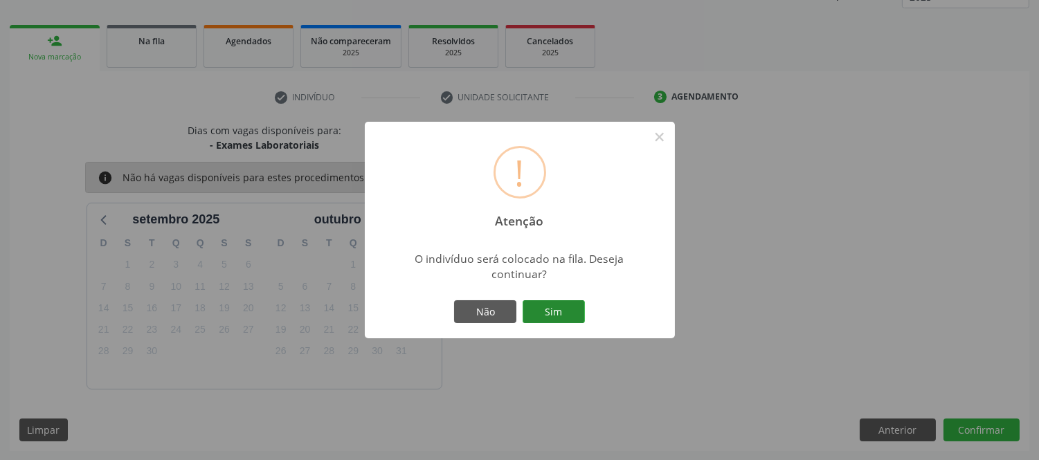
click at [579, 316] on button "Sim" at bounding box center [554, 312] width 62 height 24
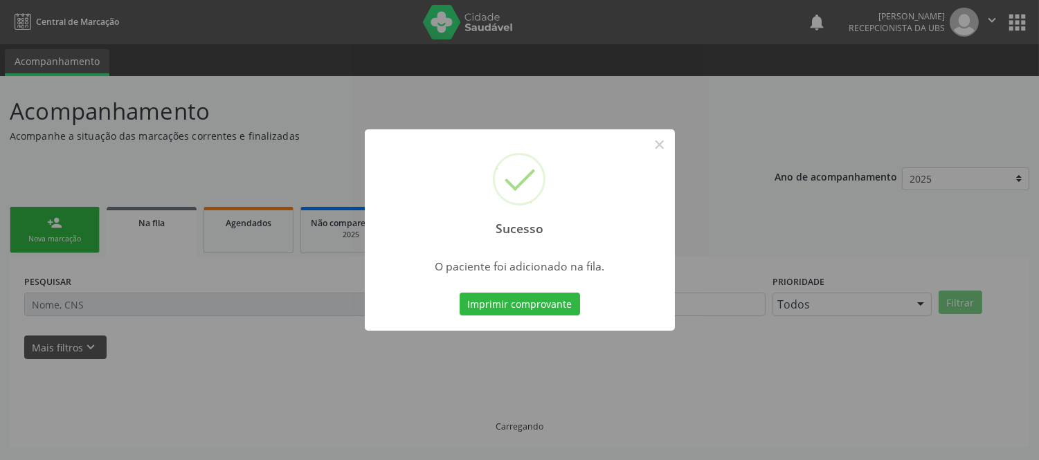
scroll to position [0, 0]
